Goal: Find specific page/section: Find specific page/section

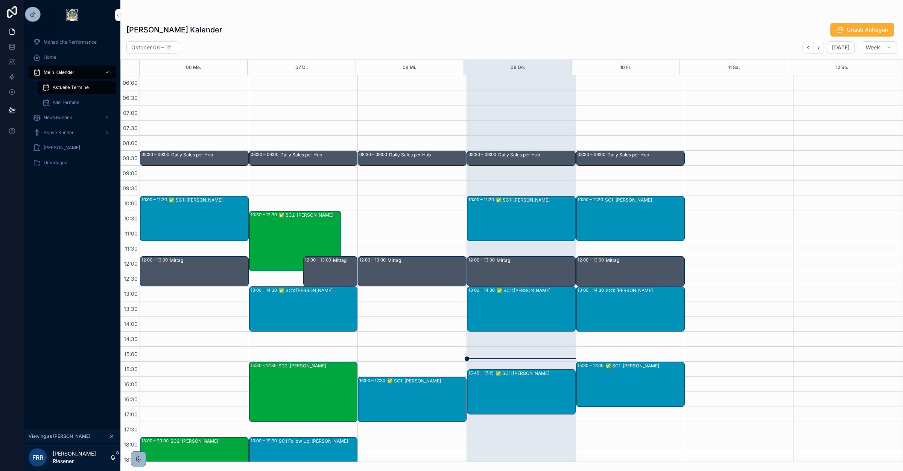
scroll to position [49, 0]
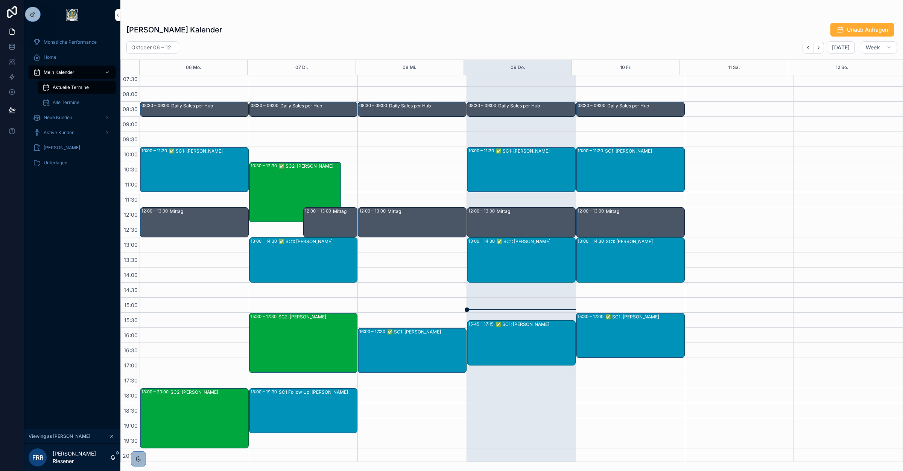
click at [0, 0] on icon at bounding box center [0, 0] width 0 height 0
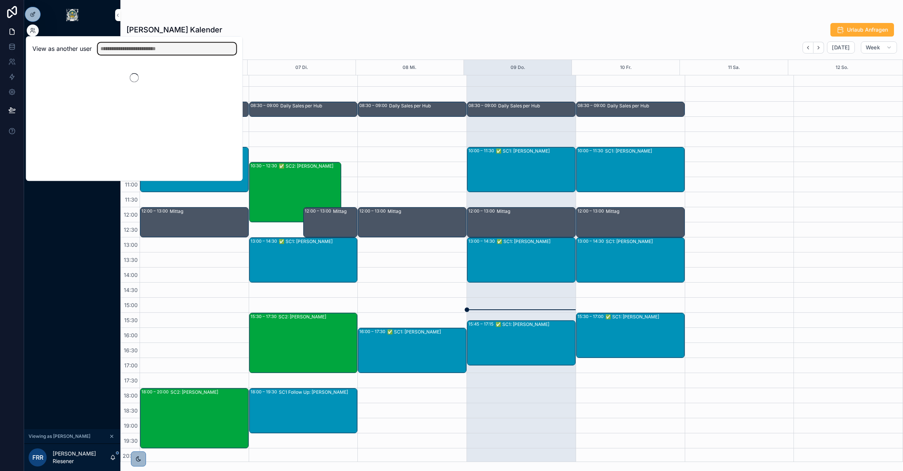
click at [172, 52] on input "text" at bounding box center [167, 49] width 139 height 12
type input "****"
click at [0, 0] on button "Select" at bounding box center [0, 0] width 0 height 0
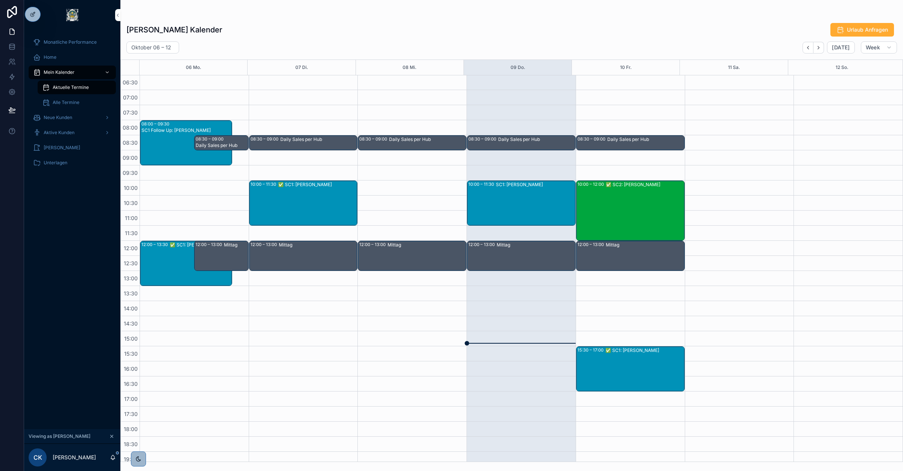
scroll to position [16, 0]
